Goal: Transaction & Acquisition: Book appointment/travel/reservation

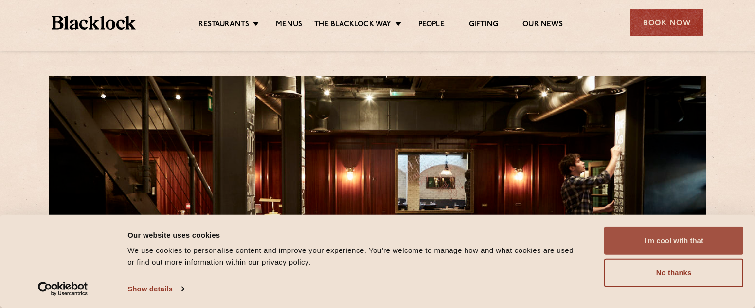
click at [663, 242] on button "I'm cool with that" at bounding box center [673, 240] width 139 height 28
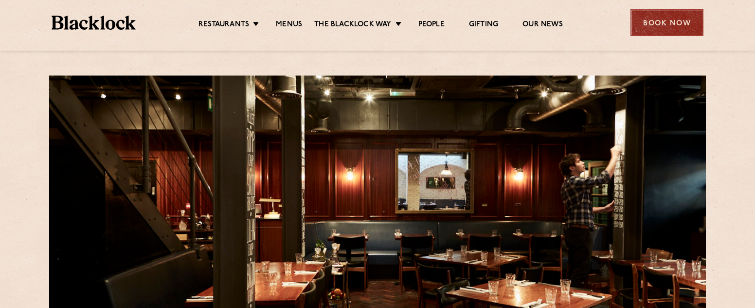
click at [657, 24] on div "Book Now" at bounding box center [667, 22] width 73 height 27
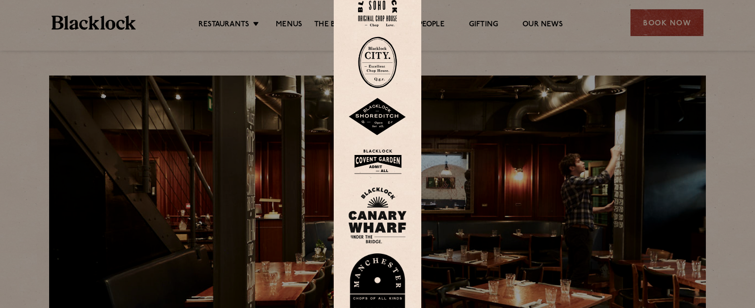
click at [378, 12] on img at bounding box center [377, 7] width 39 height 39
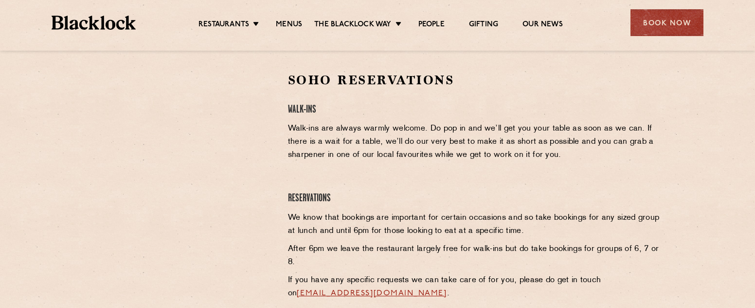
scroll to position [310, 0]
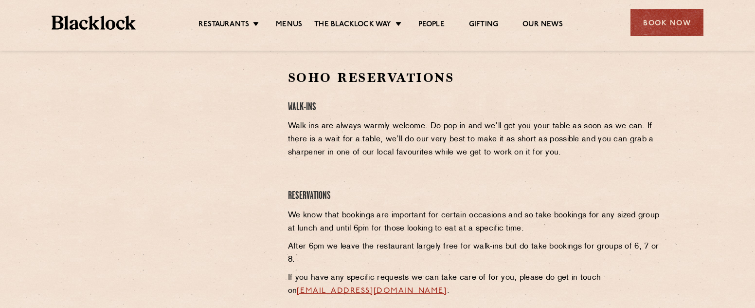
click at [78, 131] on section "Soho Reservations Walk-Ins Walk-ins are always warmly welcome. Do pop in and we…" at bounding box center [377, 204] width 755 height 328
click at [116, 132] on div at bounding box center [183, 142] width 179 height 146
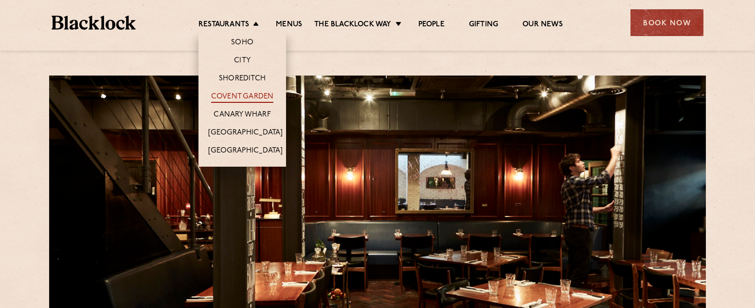
click at [248, 100] on link "Covent Garden" at bounding box center [242, 97] width 63 height 11
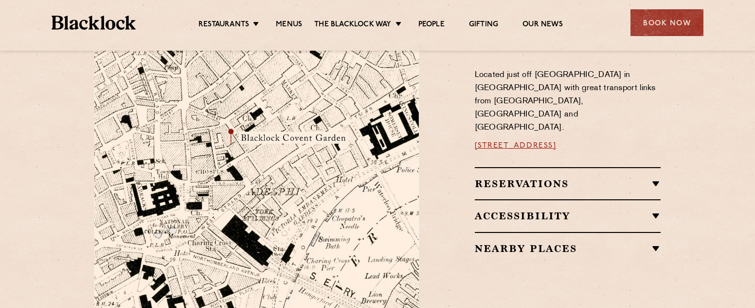
scroll to position [569, 0]
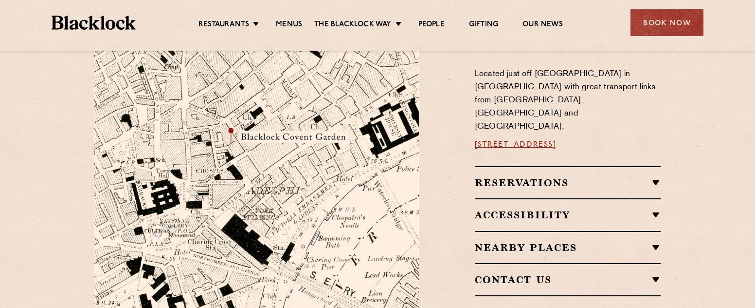
click at [500, 166] on div "Reservations Walk-Ins Walk-ins are always warmly welcome. Do pop in and we’ll g…" at bounding box center [568, 182] width 186 height 32
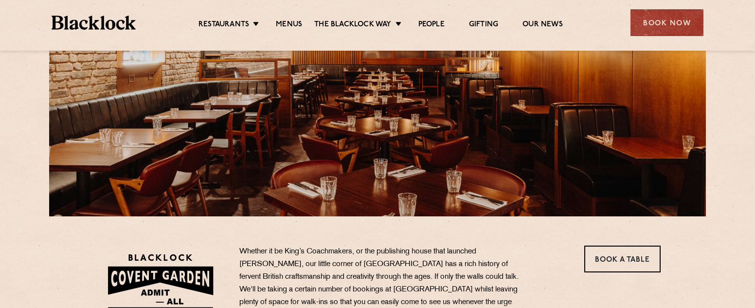
scroll to position [0, 0]
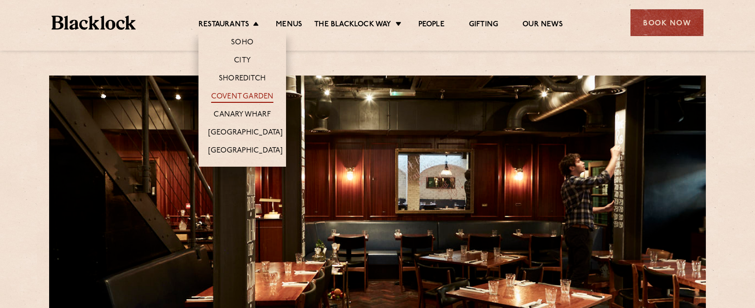
click at [250, 94] on link "Covent Garden" at bounding box center [242, 97] width 63 height 11
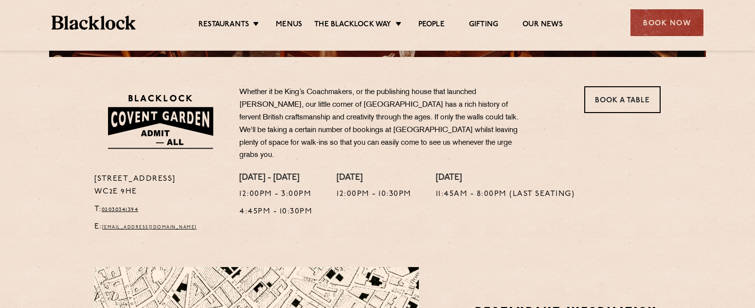
scroll to position [295, 0]
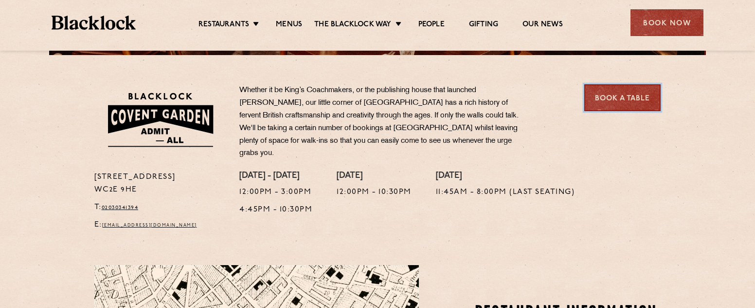
click at [626, 102] on link "Book a Table" at bounding box center [622, 97] width 76 height 27
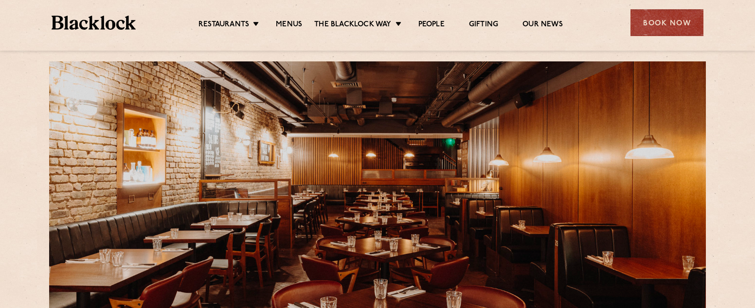
scroll to position [14, 0]
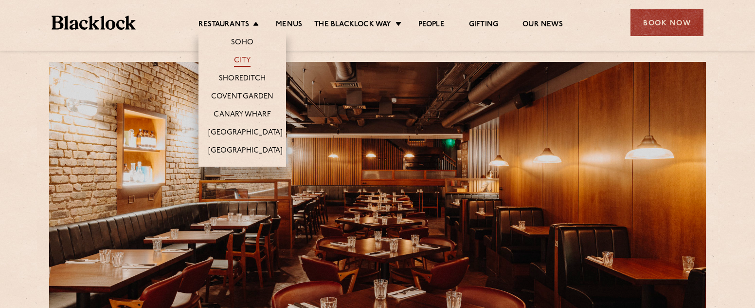
click at [240, 61] on link "City" at bounding box center [242, 61] width 17 height 11
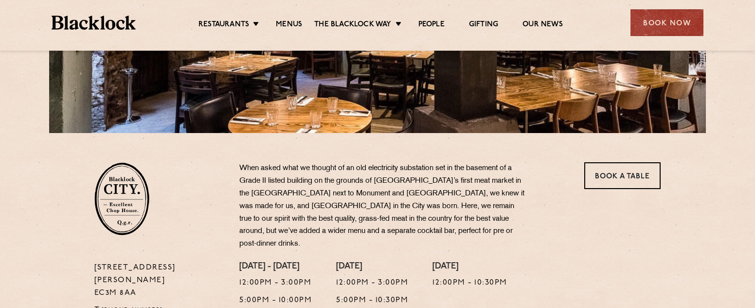
scroll to position [231, 0]
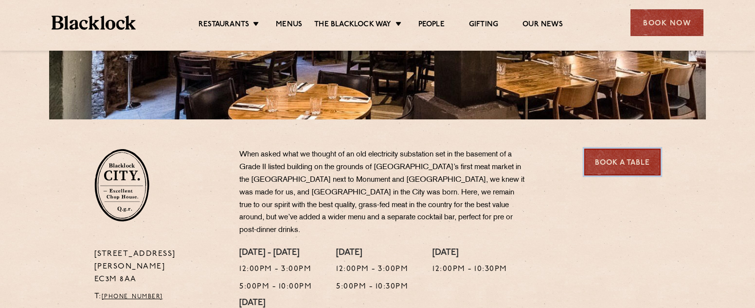
click at [619, 167] on link "Book a Table" at bounding box center [622, 161] width 76 height 27
